Goal: Transaction & Acquisition: Purchase product/service

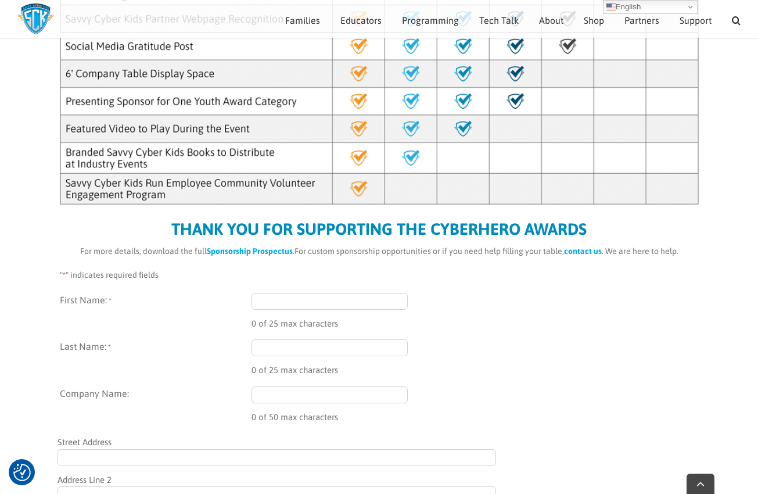
scroll to position [425, 0]
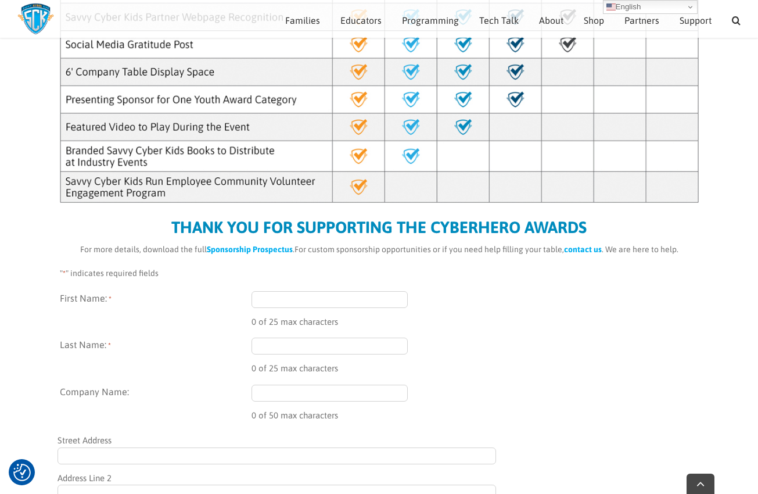
click at [273, 293] on input "First Name: *" at bounding box center [329, 299] width 157 height 17
type input "Den"
type input "[PERSON_NAME]"
type input "[STREET_ADDRESS]"
type input "#808588"
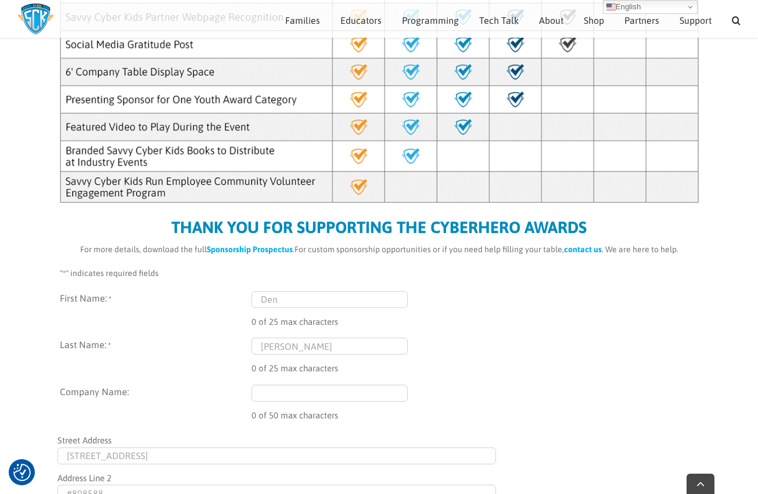
type input "[GEOGRAPHIC_DATA]"
type input "94104"
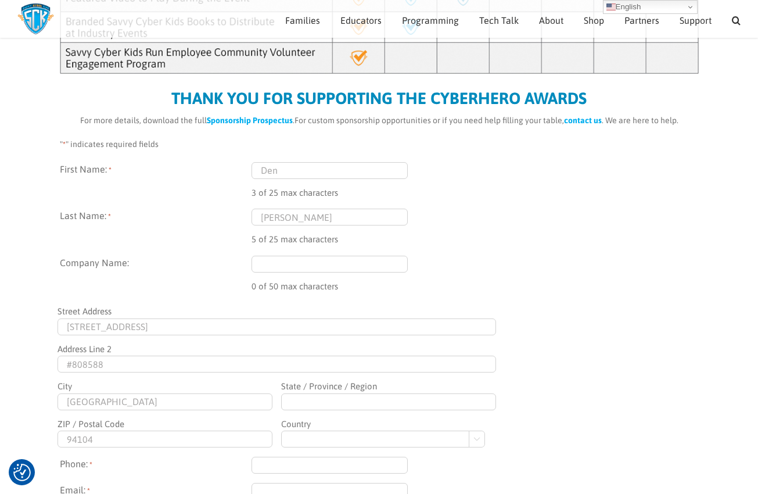
scroll to position [485, 0]
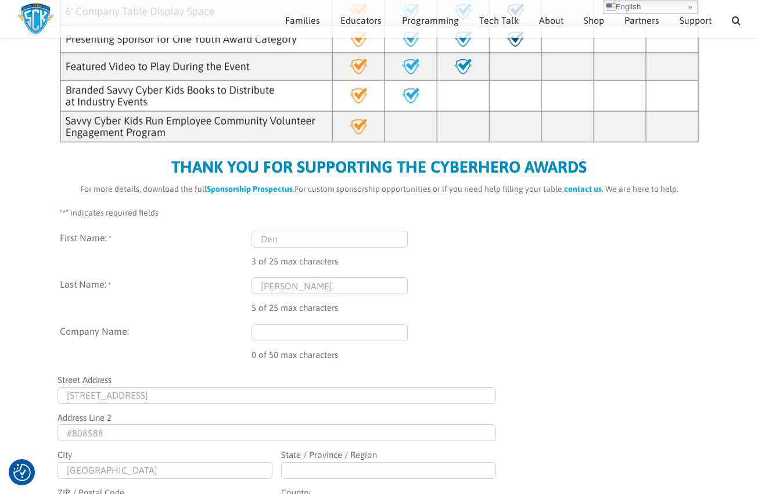
click at [272, 333] on input "Company Name:" at bounding box center [329, 332] width 157 height 17
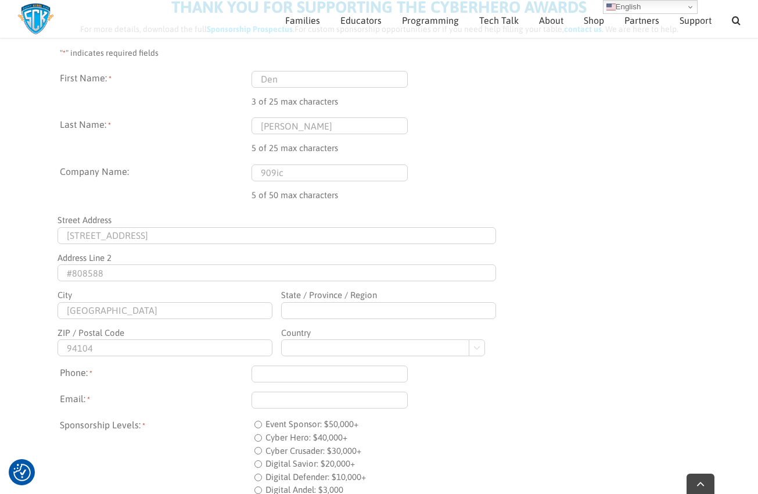
scroll to position [646, 0]
type input "909ic"
click at [300, 305] on input "State / Province / Region" at bounding box center [388, 309] width 215 height 17
type input "[US_STATE]"
click at [560, 330] on fieldset "Address: * Street Address [GEOGRAPHIC_DATA] Address Line [GEOGRAPHIC_DATA] / Pr…" at bounding box center [379, 282] width 639 height 145
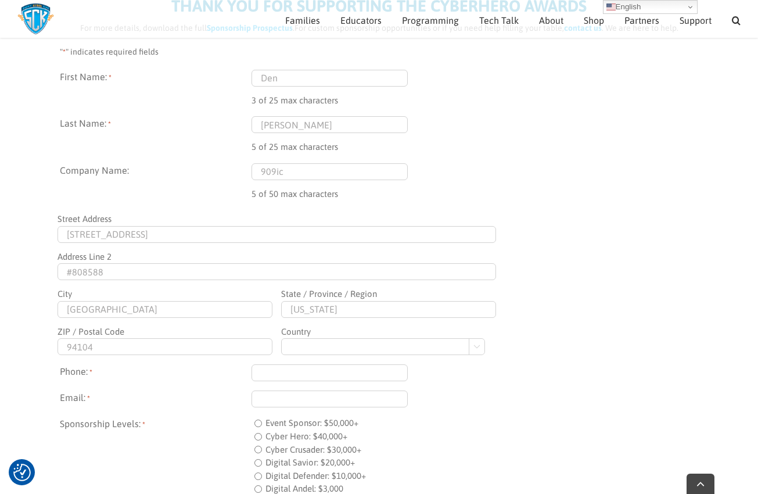
click at [315, 345] on select "[GEOGRAPHIC_DATA] [GEOGRAPHIC_DATA] [GEOGRAPHIC_DATA] [US_STATE] [GEOGRAPHIC_DA…" at bounding box center [383, 346] width 204 height 17
select select "[GEOGRAPHIC_DATA]"
click at [281, 338] on select "[GEOGRAPHIC_DATA] [GEOGRAPHIC_DATA] [GEOGRAPHIC_DATA] [US_STATE] [GEOGRAPHIC_DA…" at bounding box center [383, 346] width 204 height 17
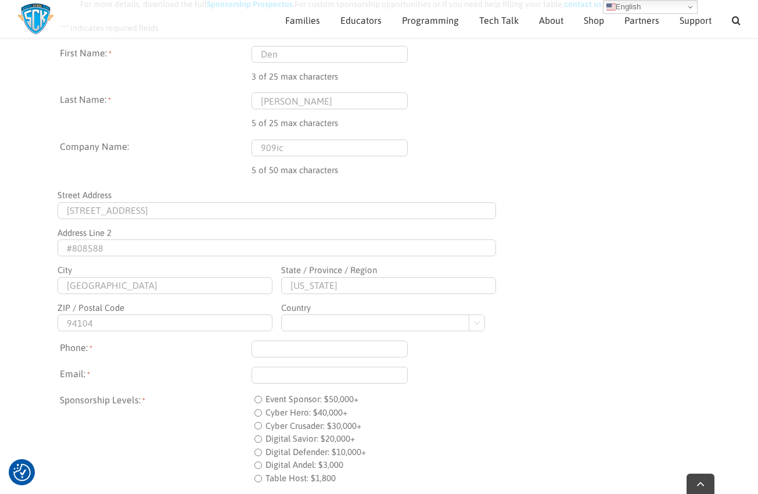
scroll to position [677, 0]
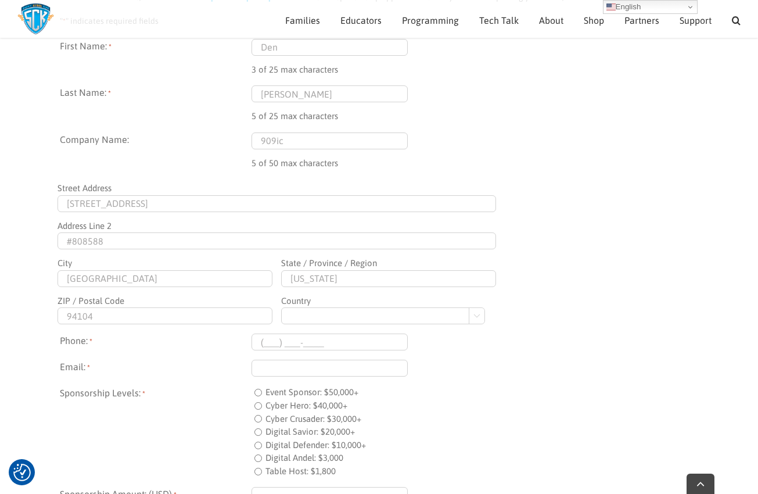
click at [372, 343] on input "(___) ___-____" at bounding box center [329, 341] width 157 height 17
type input "[PHONE_NUMBER]"
click at [341, 364] on input "Email: *" at bounding box center [329, 367] width 157 height 17
type input "[EMAIL_ADDRESS][DOMAIN_NAME]"
click at [482, 363] on div "[EMAIL_ADDRESS][DOMAIN_NAME]" at bounding box center [474, 367] width 447 height 17
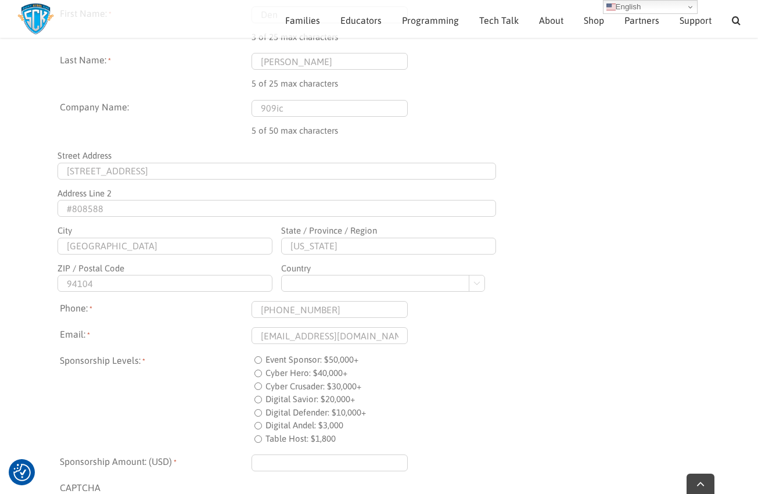
scroll to position [711, 0]
click at [258, 411] on input "Digital Defender: $10,000+" at bounding box center [258, 412] width 8 height 8
radio input "true"
click at [276, 461] on input "Sponsorship Amount: (USD) *" at bounding box center [329, 461] width 157 height 17
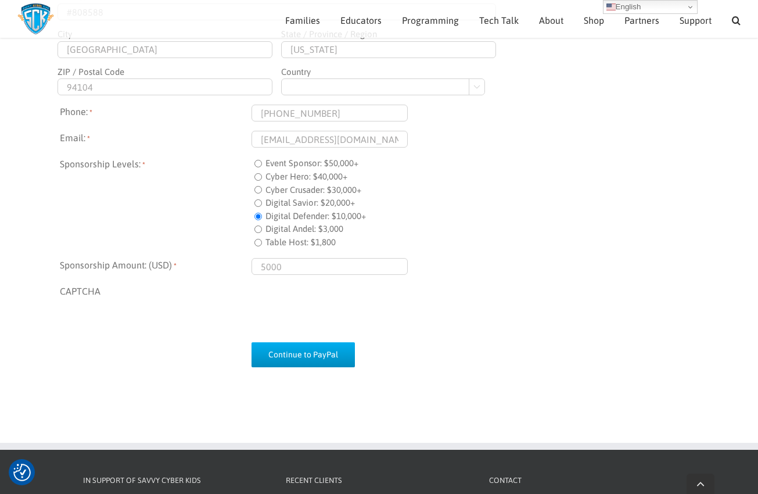
scroll to position [908, 0]
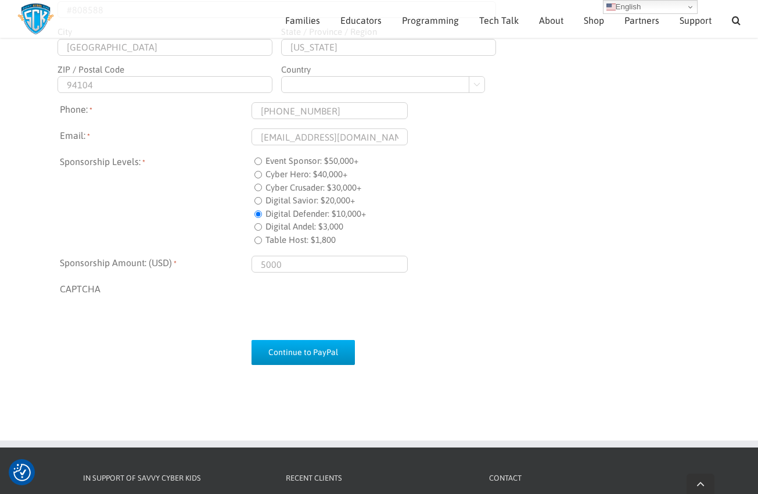
type input "$5,000.00"
click at [275, 349] on input "Continue to PayPal" at bounding box center [302, 352] width 103 height 25
